Goal: Information Seeking & Learning: Learn about a topic

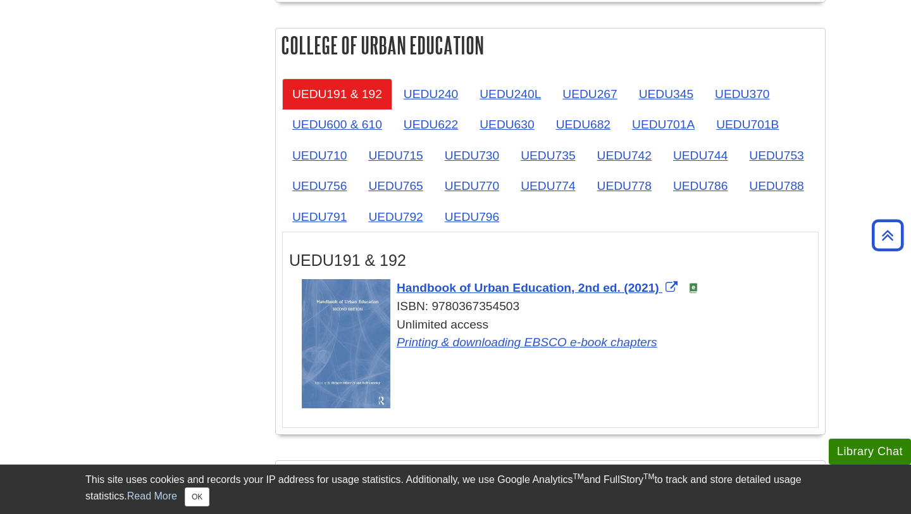
scroll to position [2029, 0]
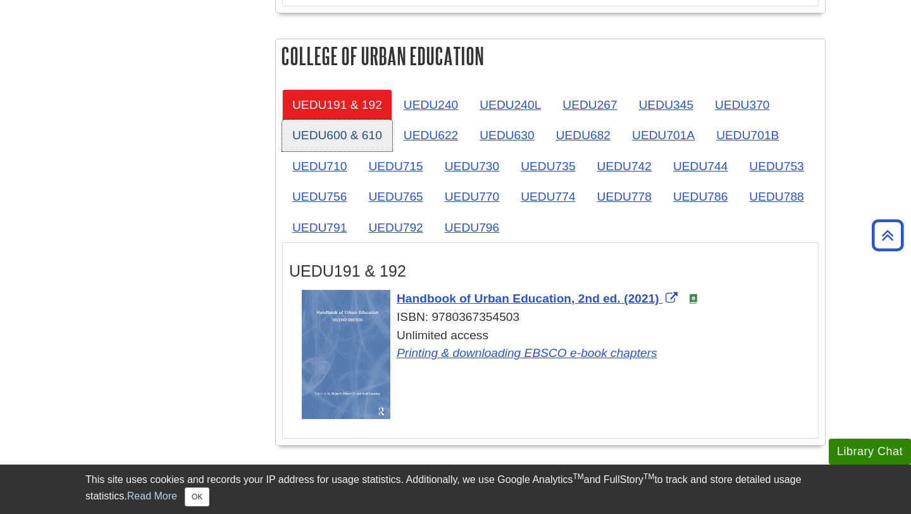
click at [374, 149] on link "UEDU600 & 610" at bounding box center [337, 135] width 110 height 31
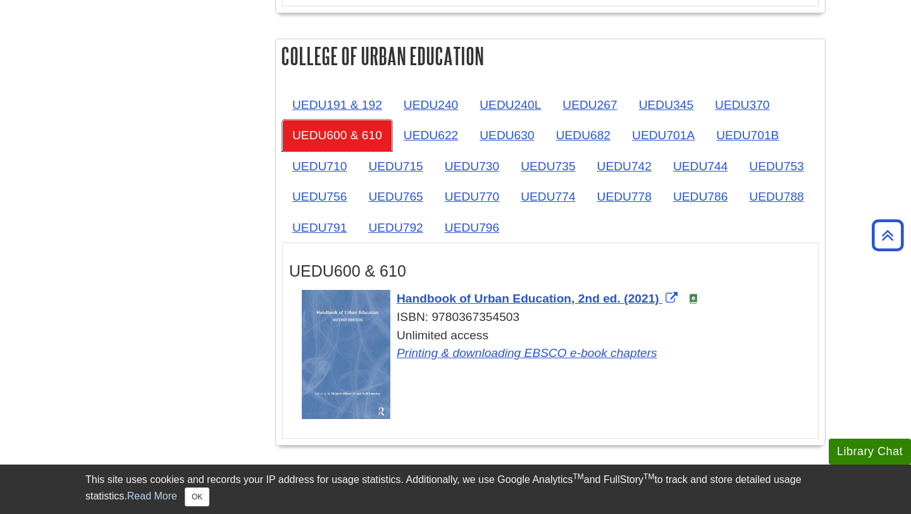
click at [326, 143] on link "UEDU600 & 610" at bounding box center [337, 135] width 110 height 31
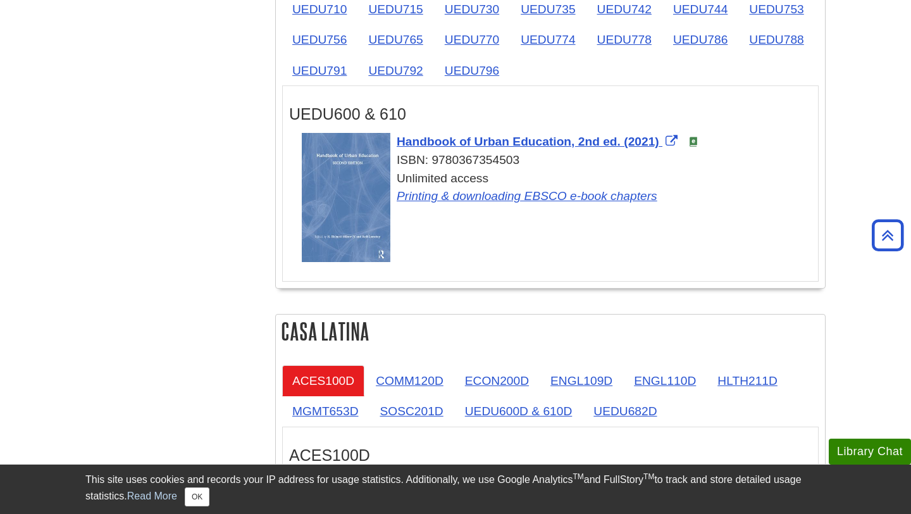
scroll to position [2081, 0]
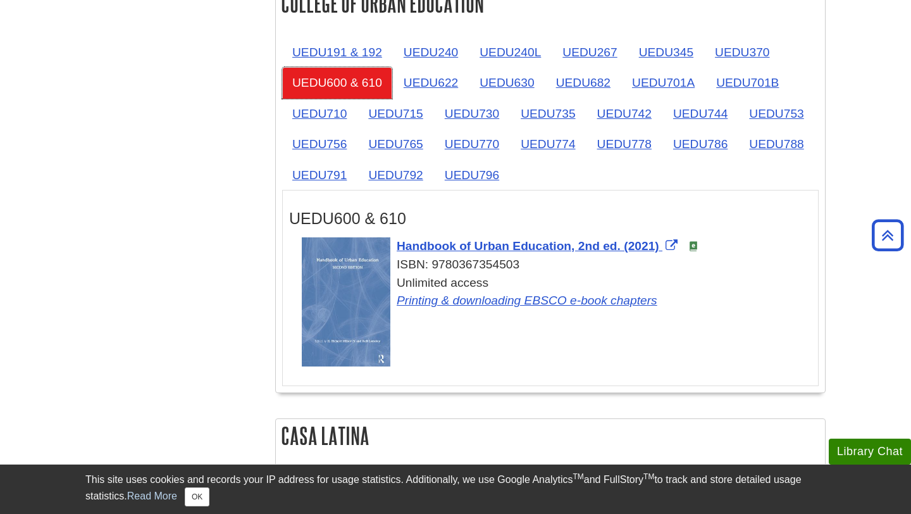
click at [327, 83] on link "UEDU600 & 610" at bounding box center [337, 82] width 110 height 31
click at [421, 89] on link "UEDU622" at bounding box center [431, 82] width 75 height 31
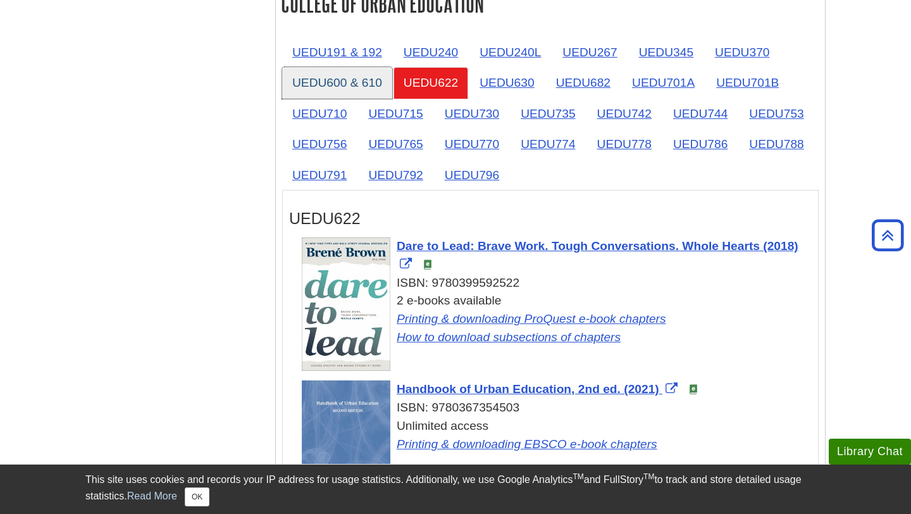
click at [357, 87] on link "UEDU600 & 610" at bounding box center [337, 82] width 110 height 31
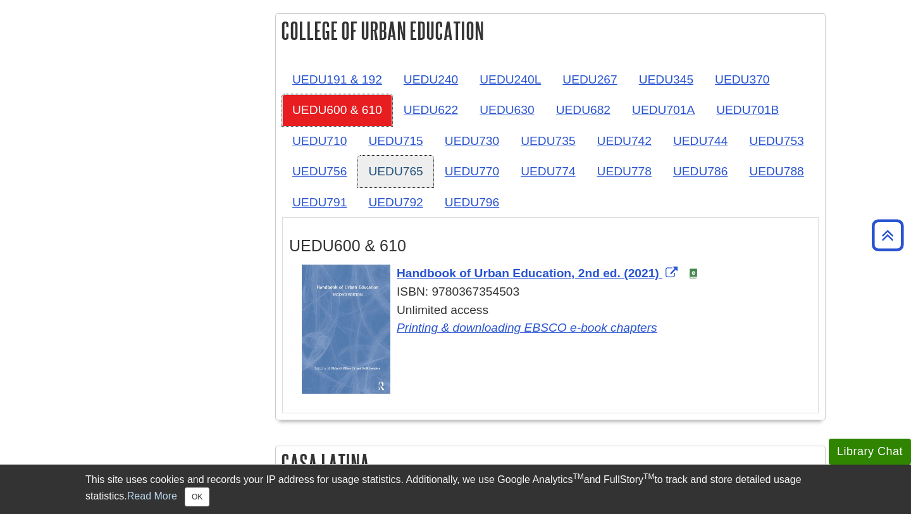
scroll to position [2051, 0]
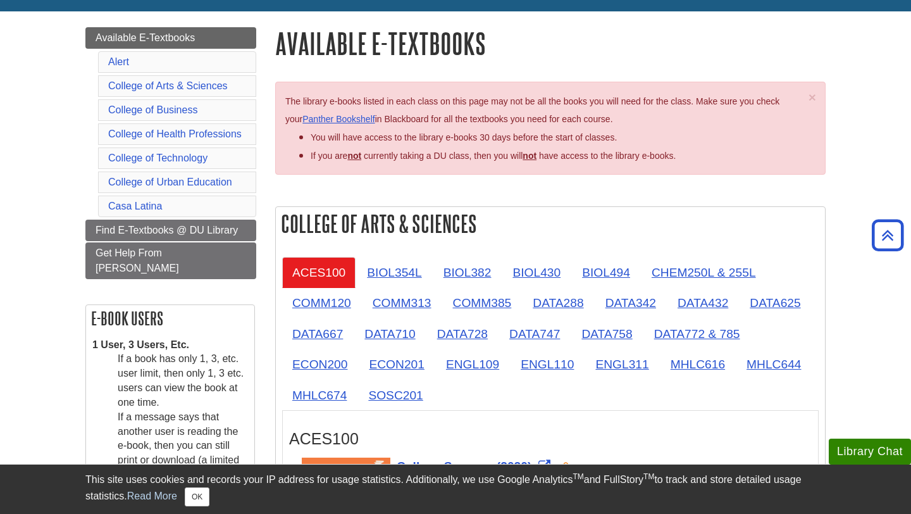
scroll to position [128, 0]
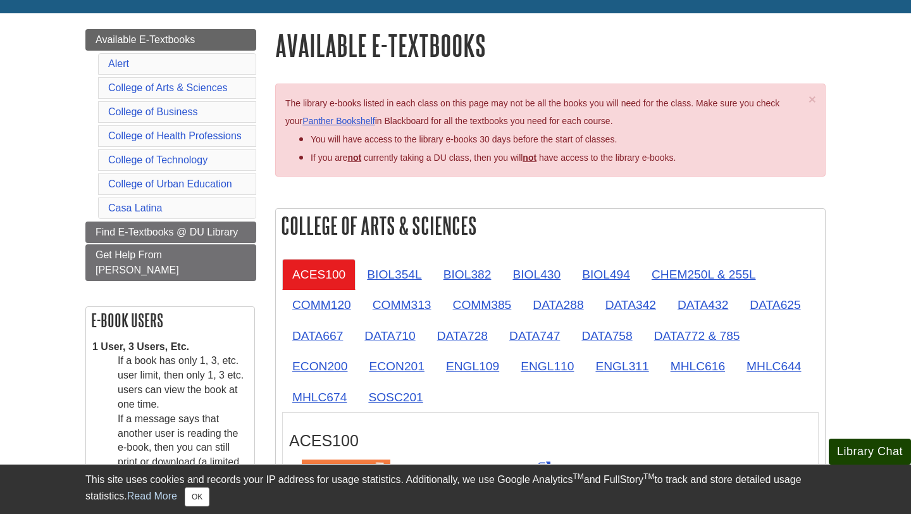
click at [873, 452] on button "Library Chat" at bounding box center [870, 451] width 82 height 26
